Goal: Task Accomplishment & Management: Manage account settings

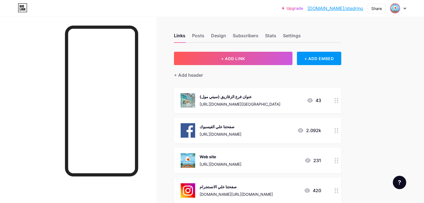
click at [391, 10] on img at bounding box center [395, 8] width 9 height 9
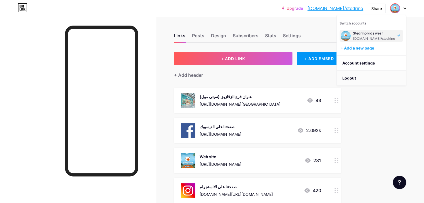
click at [363, 76] on li "Logout" at bounding box center [371, 78] width 69 height 15
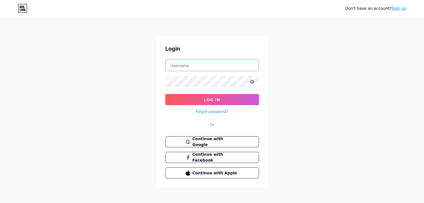
type input "falconair00@gmail.com"
click at [253, 80] on icon at bounding box center [251, 82] width 5 height 4
click at [251, 83] on icon at bounding box center [251, 82] width 5 height 4
click at [252, 82] on icon at bounding box center [251, 82] width 5 height 4
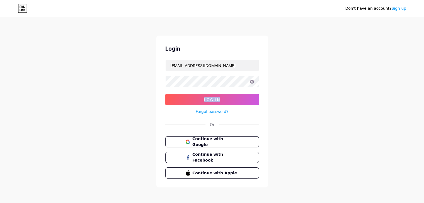
click at [252, 82] on icon at bounding box center [251, 82] width 5 height 4
click at [221, 97] on button "Log In" at bounding box center [212, 99] width 94 height 11
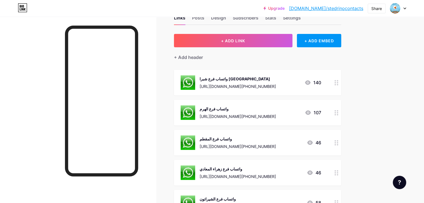
scroll to position [56, 0]
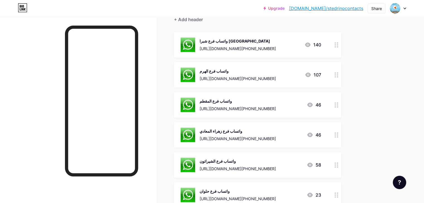
click at [341, 48] on div at bounding box center [336, 45] width 9 height 26
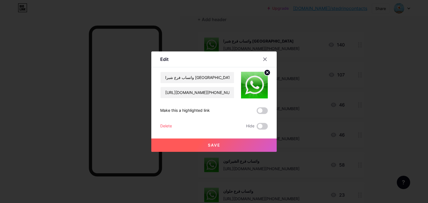
click at [384, 56] on div at bounding box center [214, 101] width 428 height 203
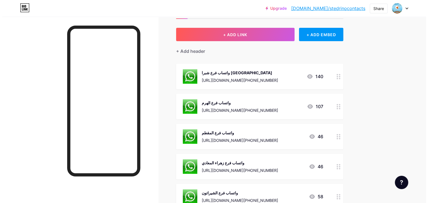
scroll to position [0, 0]
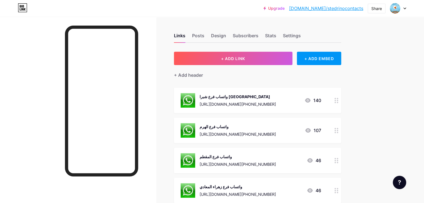
click at [195, 100] on img at bounding box center [188, 100] width 14 height 14
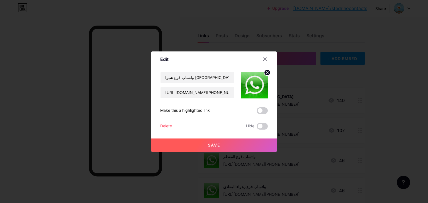
click at [243, 90] on img at bounding box center [254, 85] width 27 height 27
click at [390, 110] on div at bounding box center [214, 101] width 428 height 203
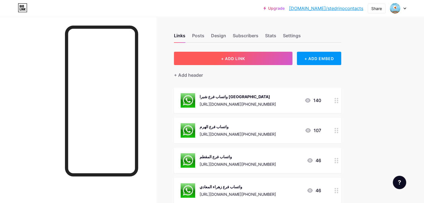
click at [285, 62] on button "+ ADD LINK" at bounding box center [233, 58] width 118 height 13
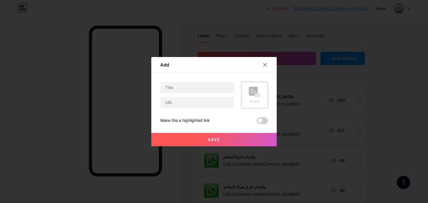
click at [267, 101] on div "Picture" at bounding box center [254, 95] width 27 height 27
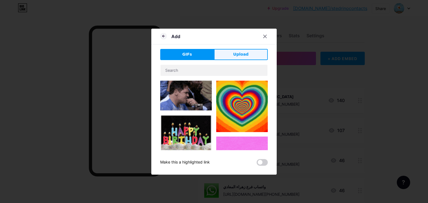
click at [245, 55] on span "Upload" at bounding box center [240, 55] width 15 height 6
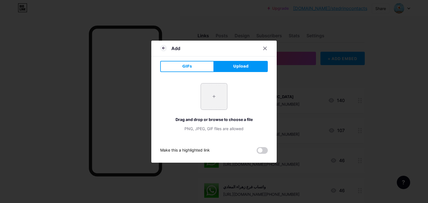
click at [225, 86] on input "file" at bounding box center [214, 97] width 26 height 26
type input "C:\fakepath\zisHv106OprnNyGCDvAAR5qYpv0Ne6tc.png"
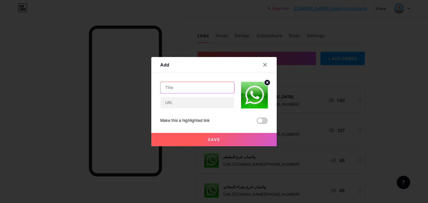
click at [223, 86] on input "text" at bounding box center [198, 87] width 74 height 11
type input ","
type input "واتساب فرع الزقازيق"
click at [187, 102] on input "text" at bounding box center [198, 102] width 74 height 11
paste input "https://api.whatsapp.com/send?phone=2001006003660"
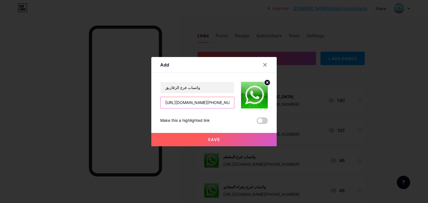
scroll to position [0, 40]
type input "https://api.whatsapp.com/send?phone=2001006003660"
drag, startPoint x: 220, startPoint y: 139, endPoint x: 291, endPoint y: 139, distance: 71.4
click at [220, 139] on span "Save" at bounding box center [214, 139] width 13 height 5
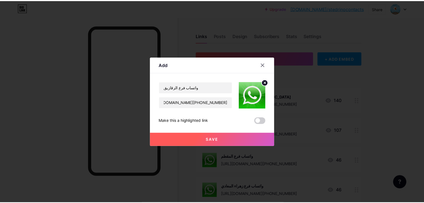
scroll to position [0, 0]
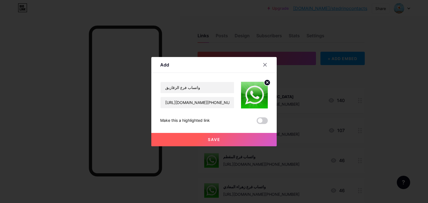
click at [214, 137] on span "Save" at bounding box center [214, 139] width 13 height 5
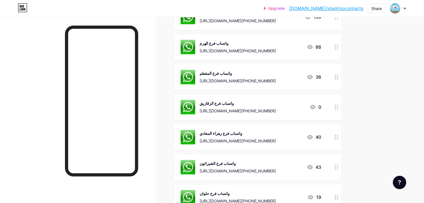
scroll to position [111, 0]
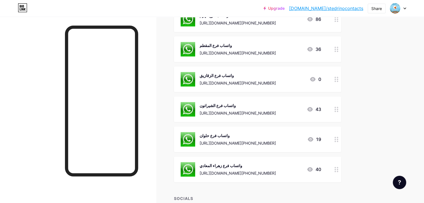
click at [270, 171] on div "https://api.whatsapp.com/send?phone=2001011900074" at bounding box center [238, 174] width 76 height 6
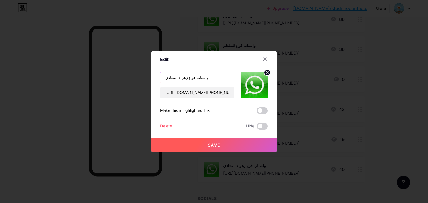
click at [213, 78] on input "واتساب فرع زهراء المعادي" at bounding box center [198, 77] width 74 height 11
type input "واتساب فرع زهراء المعادي "NEW""
click at [265, 55] on div at bounding box center [265, 59] width 10 height 10
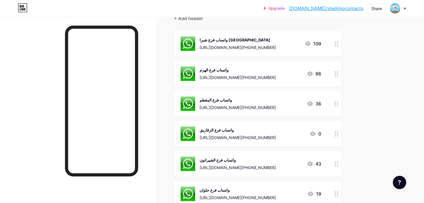
scroll to position [56, 0]
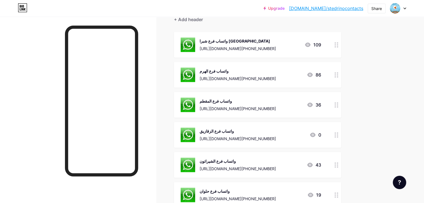
click at [276, 129] on div "واتساب فرع الزقازيق" at bounding box center [238, 132] width 76 height 6
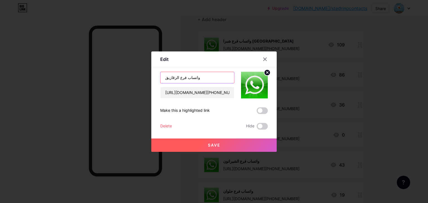
click at [229, 83] on input "واتساب فرع الزقازيق" at bounding box center [198, 77] width 74 height 11
type input "واتساب فرع الزقازيق "New""
click at [224, 144] on button "Save" at bounding box center [213, 145] width 125 height 13
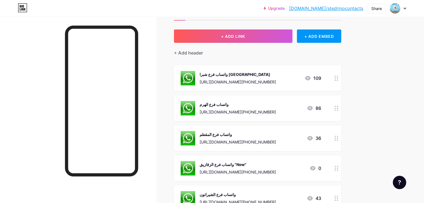
scroll to position [0, 0]
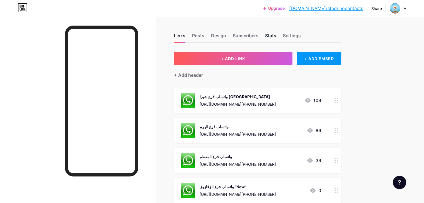
click at [276, 37] on div "Stats" at bounding box center [270, 37] width 11 height 10
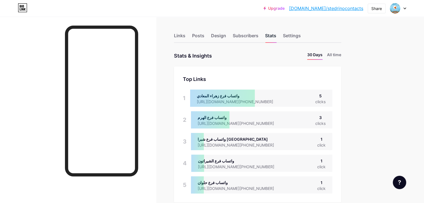
scroll to position [203, 424]
click at [185, 37] on div "Links" at bounding box center [179, 37] width 11 height 10
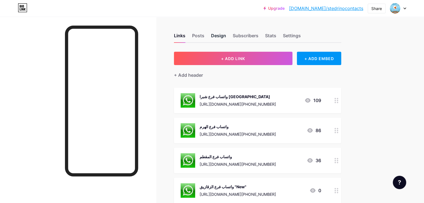
click at [226, 37] on div "Design" at bounding box center [218, 37] width 15 height 10
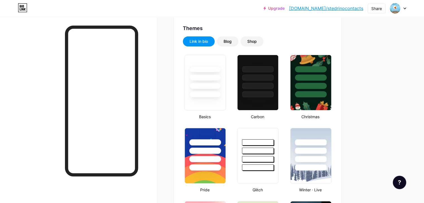
type input "#181716"
type input "#000000"
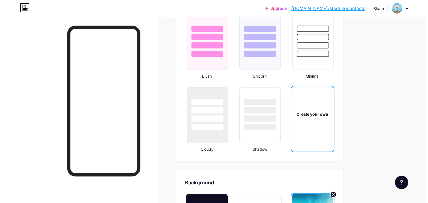
scroll to position [697, 0]
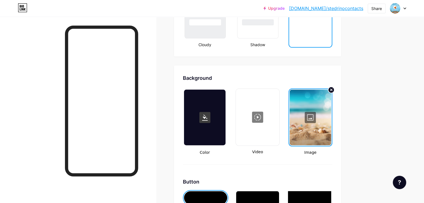
click at [331, 109] on div at bounding box center [311, 118] width 42 height 56
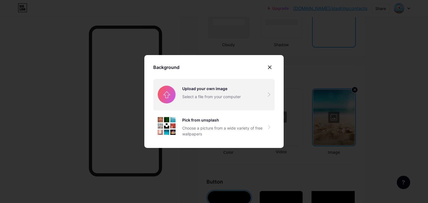
click at [226, 100] on input "file" at bounding box center [214, 94] width 122 height 31
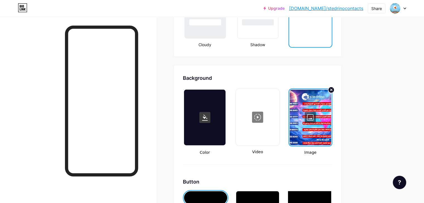
click at [331, 105] on div at bounding box center [311, 118] width 42 height 56
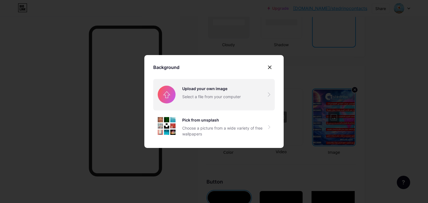
click at [220, 92] on input "file" at bounding box center [214, 94] width 122 height 31
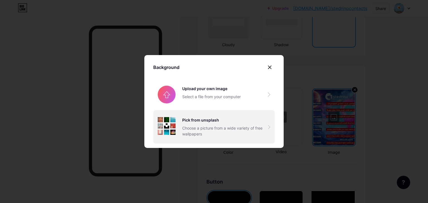
click at [234, 121] on div "Pick from unsplash" at bounding box center [225, 120] width 86 height 6
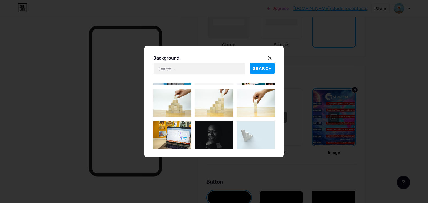
scroll to position [605, 0]
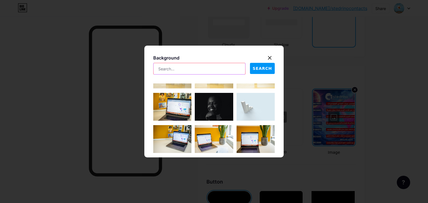
click at [214, 68] on input "text" at bounding box center [200, 68] width 92 height 11
click at [262, 65] on button "SEARCH" at bounding box center [262, 68] width 25 height 11
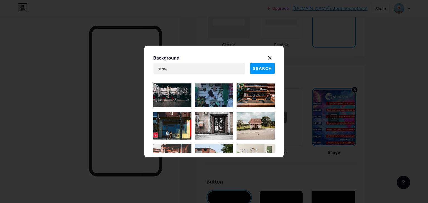
scroll to position [1534, 0]
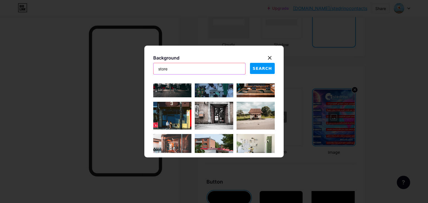
click at [203, 69] on input "store" at bounding box center [200, 68] width 92 height 11
click at [268, 69] on span "SEARCH" at bounding box center [262, 69] width 19 height 6
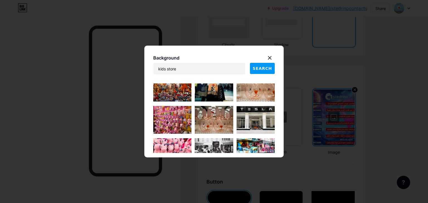
scroll to position [139, 0]
click at [165, 69] on input "kids store" at bounding box center [200, 68] width 92 height 11
click at [260, 66] on span "SEARCH" at bounding box center [262, 69] width 19 height 6
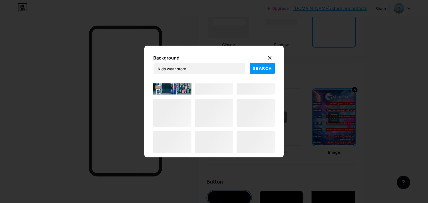
scroll to position [1085, 0]
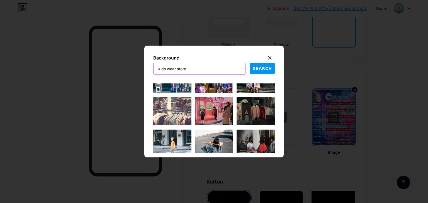
click at [211, 71] on input "kids wear store" at bounding box center [200, 68] width 92 height 11
type input "space"
click at [267, 66] on span "SEARCH" at bounding box center [262, 69] width 19 height 6
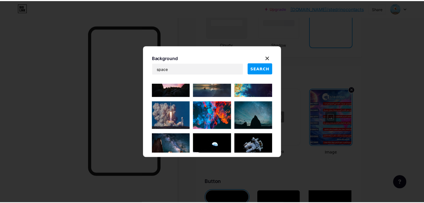
scroll to position [0, 0]
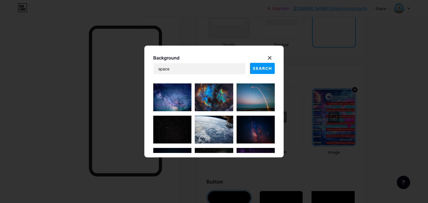
click at [175, 94] on img at bounding box center [172, 98] width 38 height 28
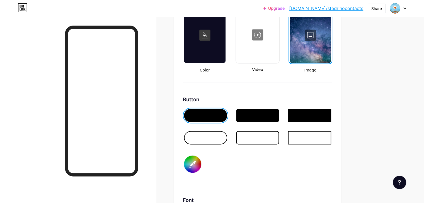
scroll to position [780, 0]
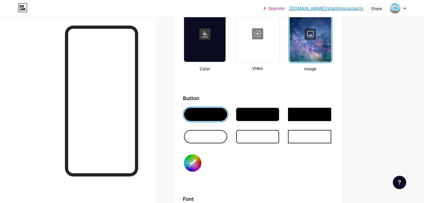
click at [403, 8] on icon at bounding box center [404, 9] width 3 height 2
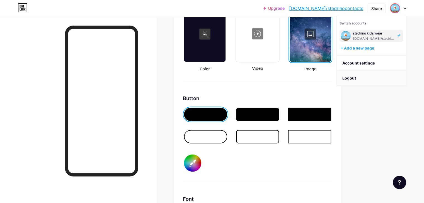
click at [380, 76] on li "Logout" at bounding box center [371, 78] width 69 height 15
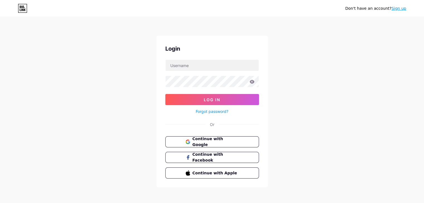
type input "falconair00@gmail.com"
click at [216, 143] on span "Continue with Google" at bounding box center [215, 142] width 47 height 12
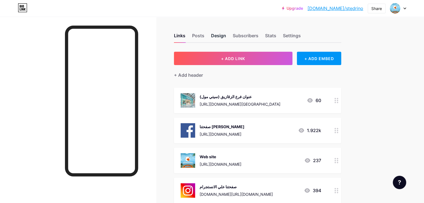
click at [226, 39] on div "Design" at bounding box center [218, 37] width 15 height 10
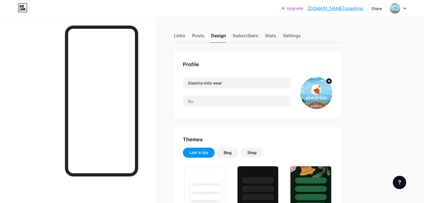
type input "#ff0000"
type input "#000000"
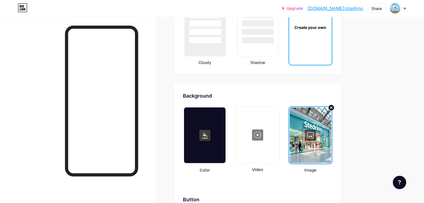
scroll to position [725, 0]
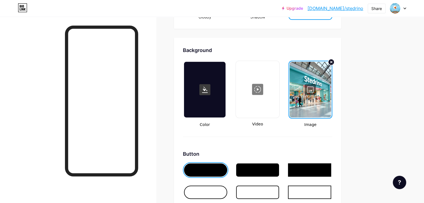
click at [331, 88] on div at bounding box center [311, 90] width 42 height 56
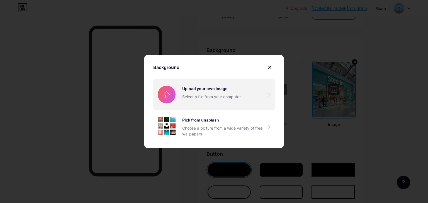
click at [244, 94] on input "file" at bounding box center [214, 94] width 122 height 31
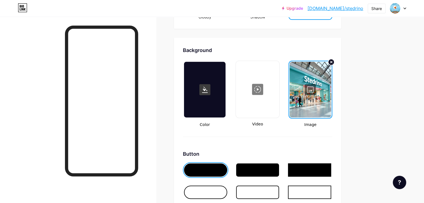
click at [357, 8] on link "[DOMAIN_NAME]/stedrino" at bounding box center [335, 8] width 56 height 7
click at [329, 91] on div at bounding box center [311, 90] width 42 height 56
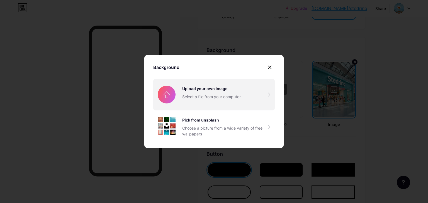
click at [245, 99] on input "file" at bounding box center [214, 94] width 122 height 31
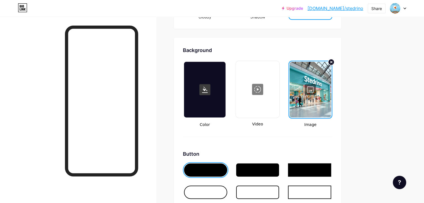
click at [329, 76] on div at bounding box center [311, 90] width 42 height 56
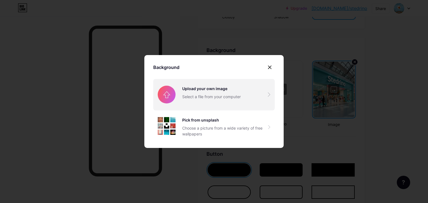
click at [255, 94] on input "file" at bounding box center [214, 94] width 122 height 31
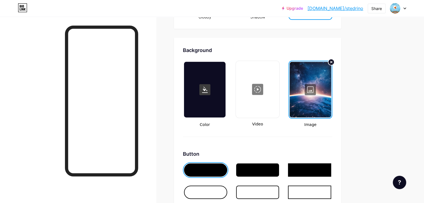
click at [324, 68] on div at bounding box center [311, 90] width 42 height 56
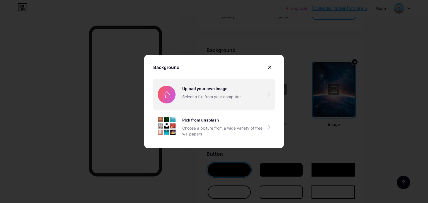
click at [248, 98] on input "file" at bounding box center [214, 94] width 122 height 31
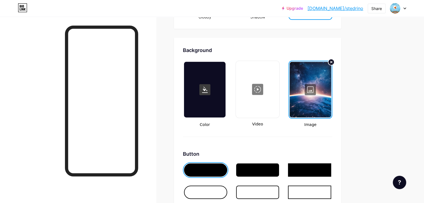
click at [272, 166] on div at bounding box center [257, 170] width 43 height 13
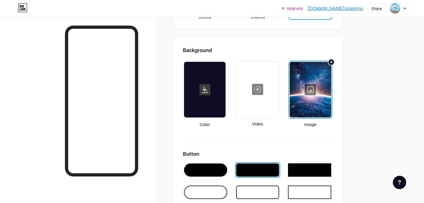
click at [227, 167] on div at bounding box center [205, 170] width 43 height 13
